Goal: Information Seeking & Learning: Learn about a topic

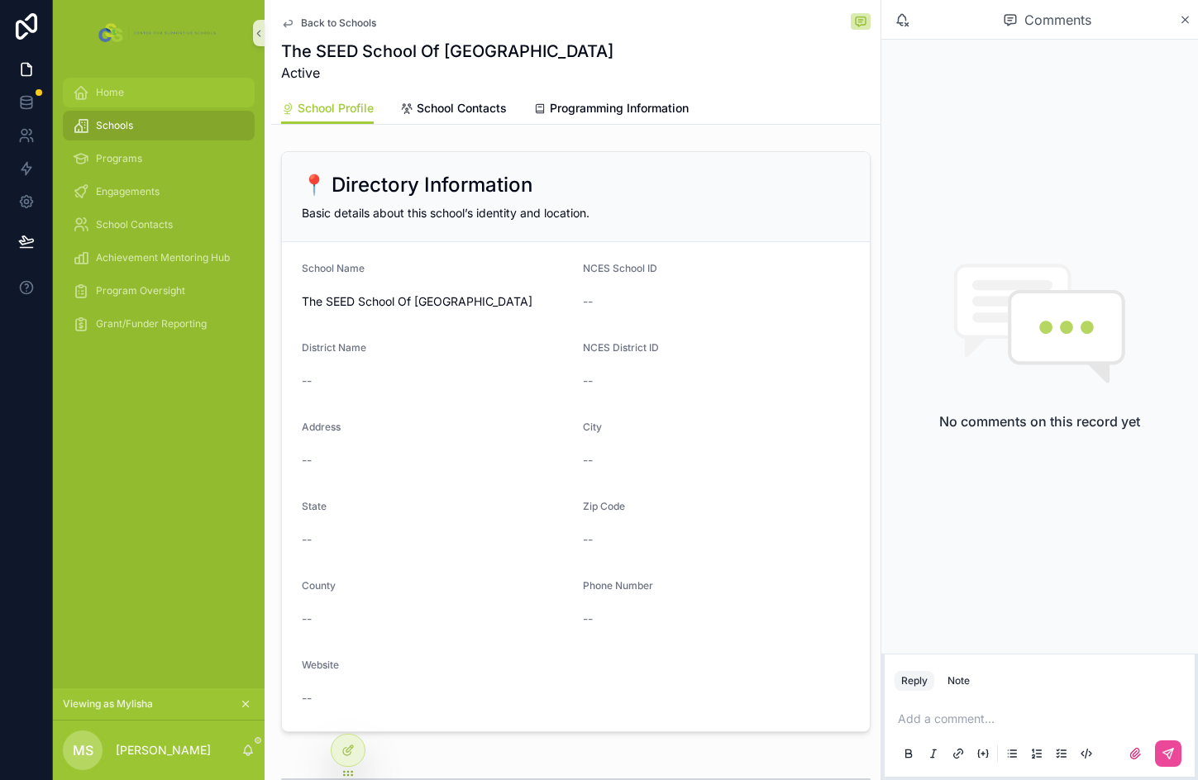
click at [102, 101] on div "Home" at bounding box center [159, 92] width 172 height 26
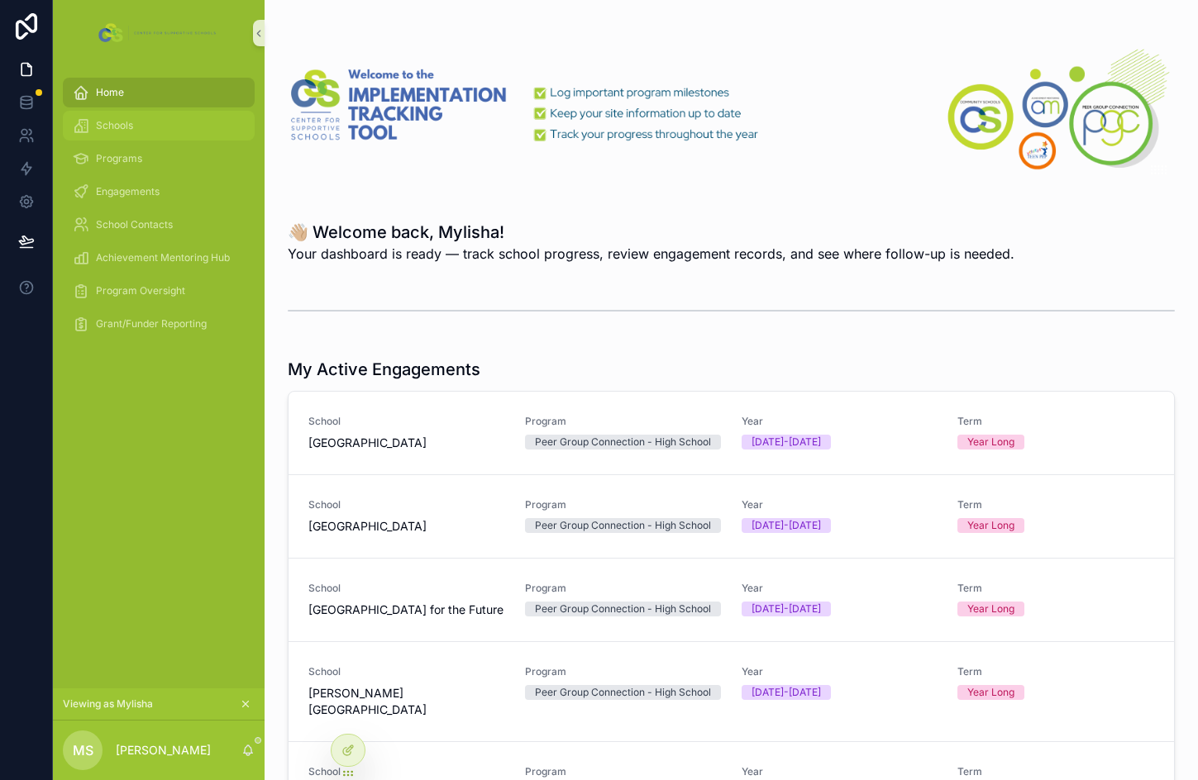
click at [149, 119] on div "Schools" at bounding box center [159, 125] width 172 height 26
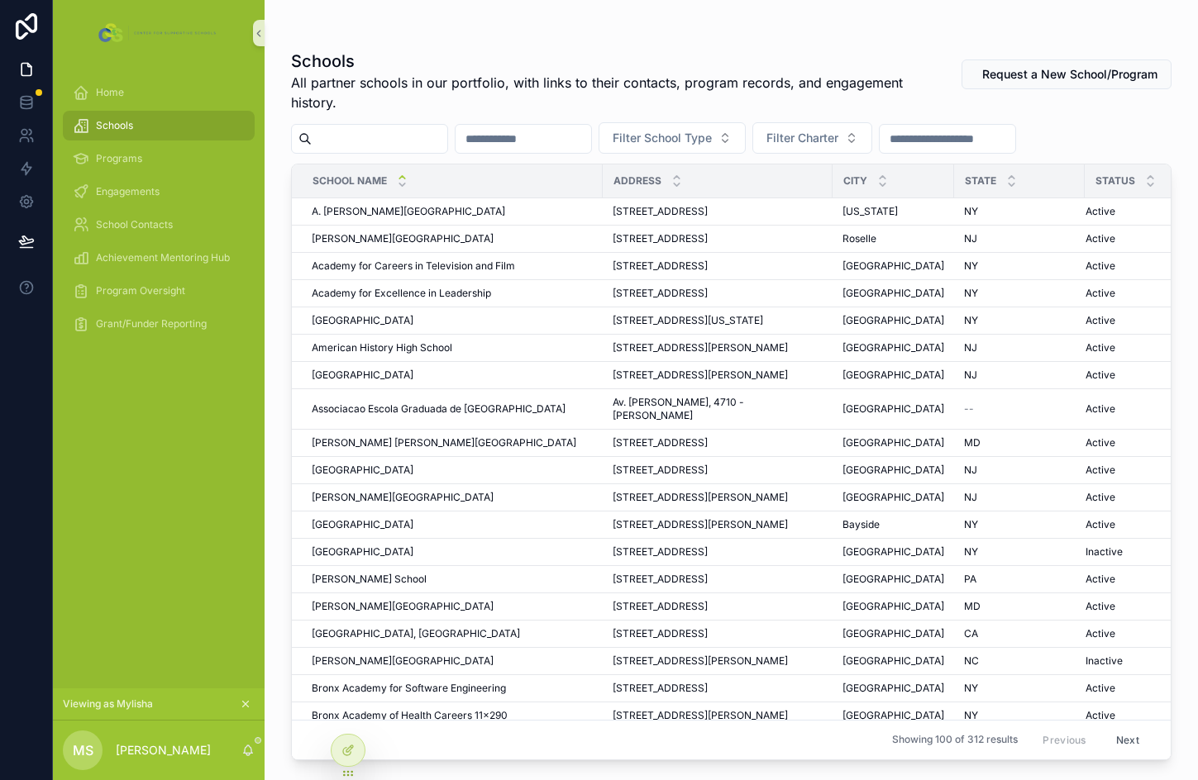
click at [412, 141] on input "scrollable content" at bounding box center [380, 138] width 136 height 23
type input "*********"
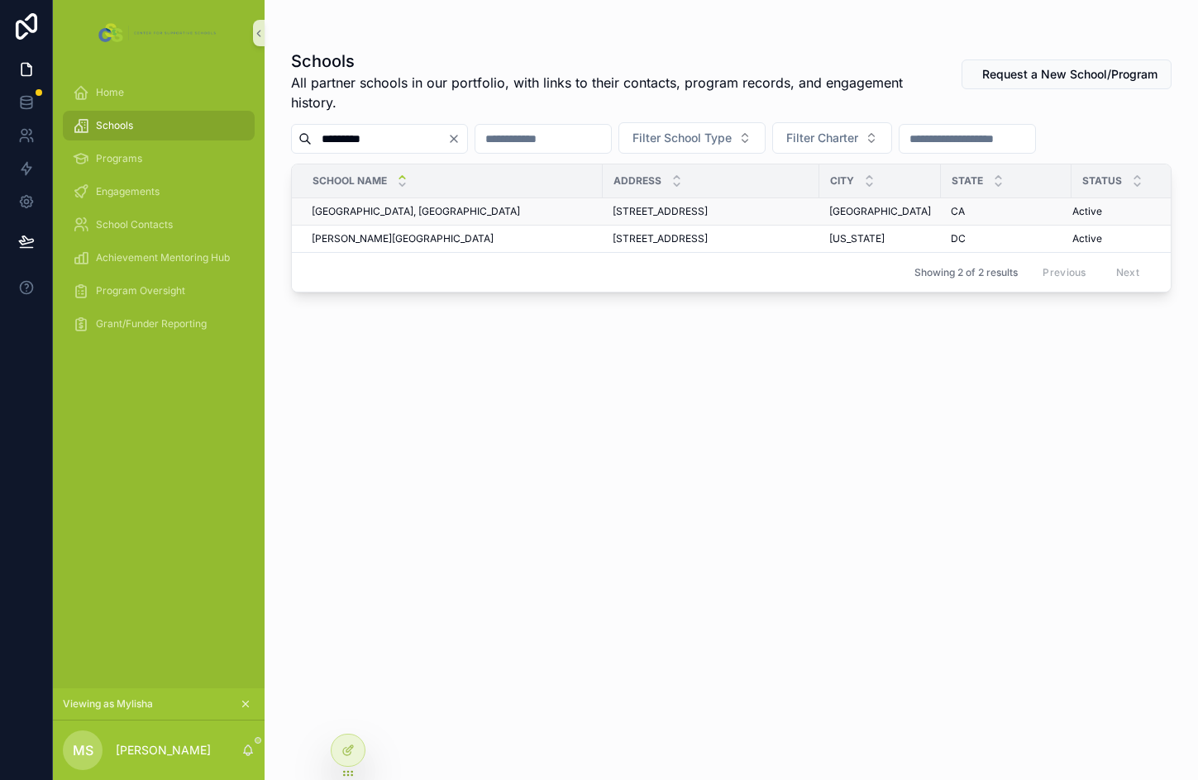
click at [447, 212] on span "[GEOGRAPHIC_DATA], [GEOGRAPHIC_DATA]" at bounding box center [416, 211] width 208 height 13
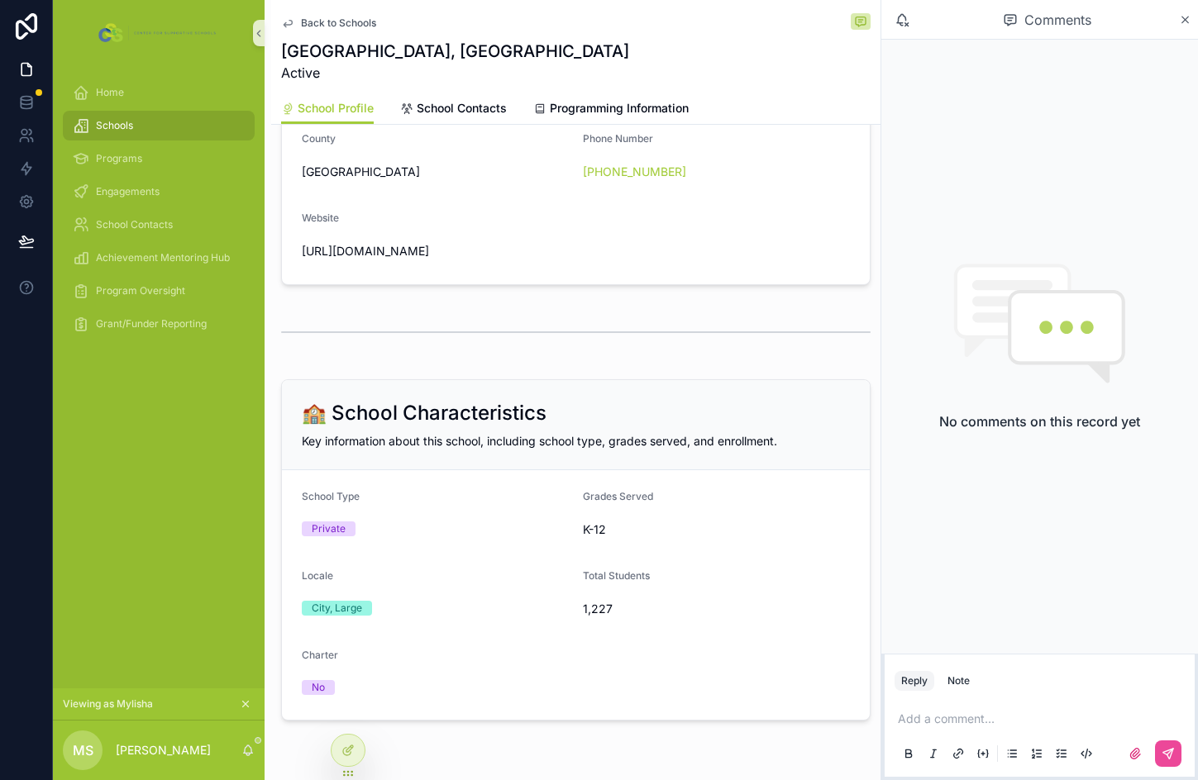
scroll to position [496, 0]
